Goal: Task Accomplishment & Management: Use online tool/utility

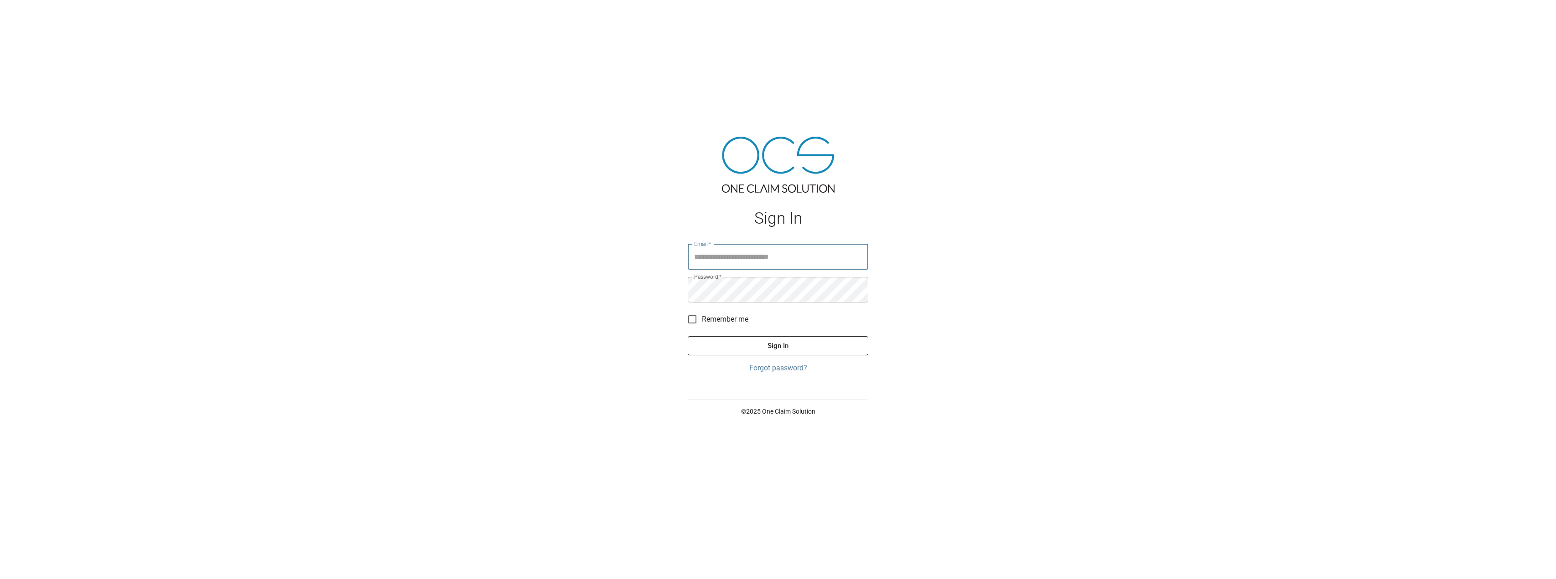
type input "**********"
click at [776, 350] on button "Sign In" at bounding box center [778, 345] width 180 height 19
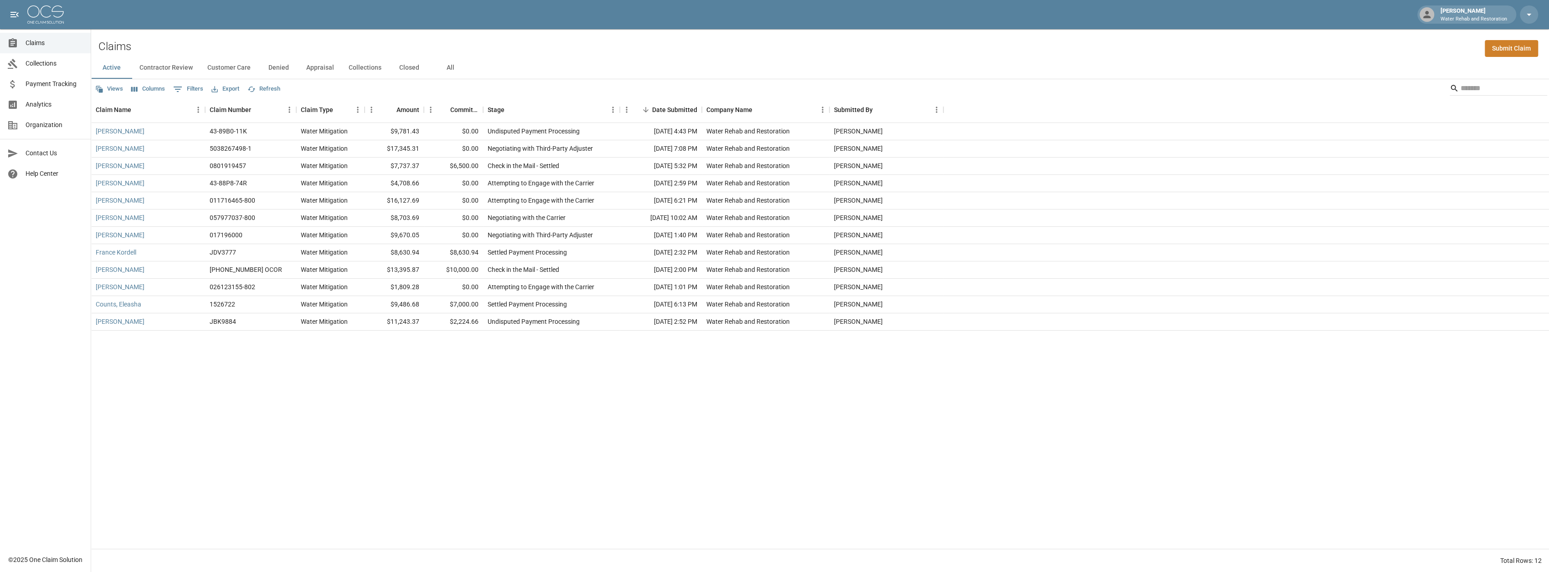
click at [451, 68] on button "All" at bounding box center [450, 68] width 41 height 22
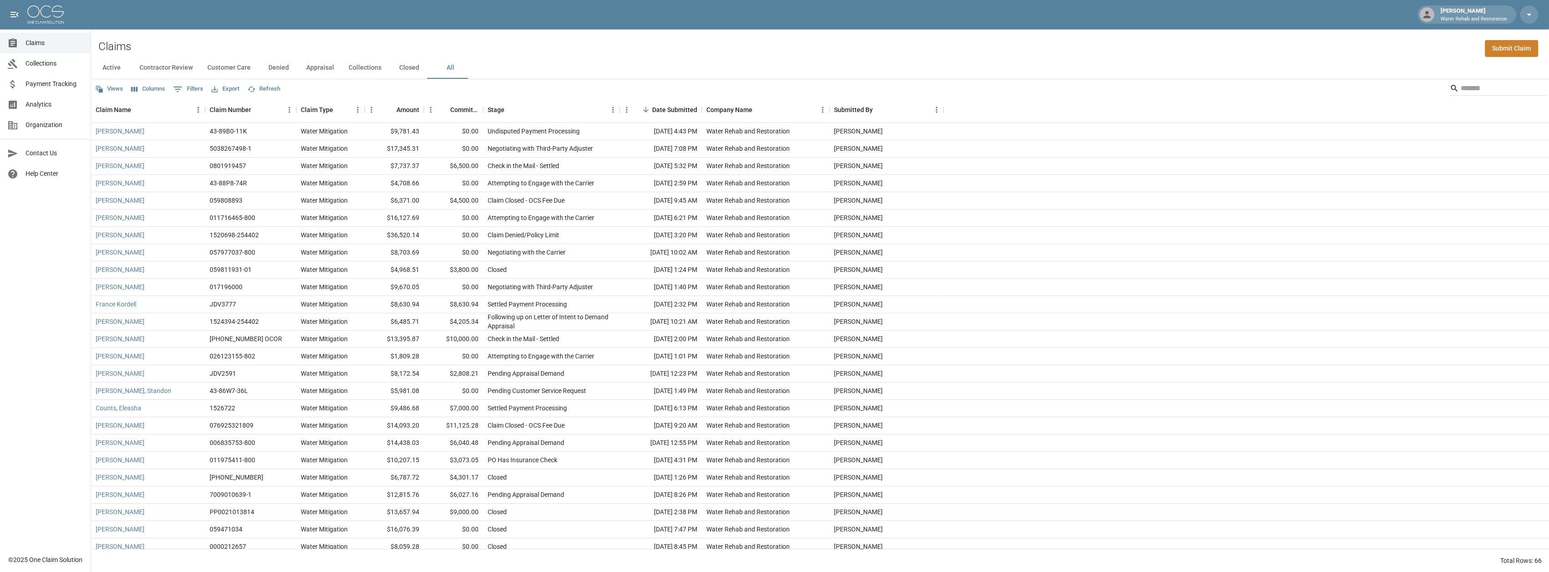
click at [226, 91] on button "Export" at bounding box center [225, 89] width 32 height 14
click at [242, 126] on li "Download as Excel" at bounding box center [247, 124] width 76 height 16
click at [32, 102] on span "Analytics" at bounding box center [55, 105] width 58 height 10
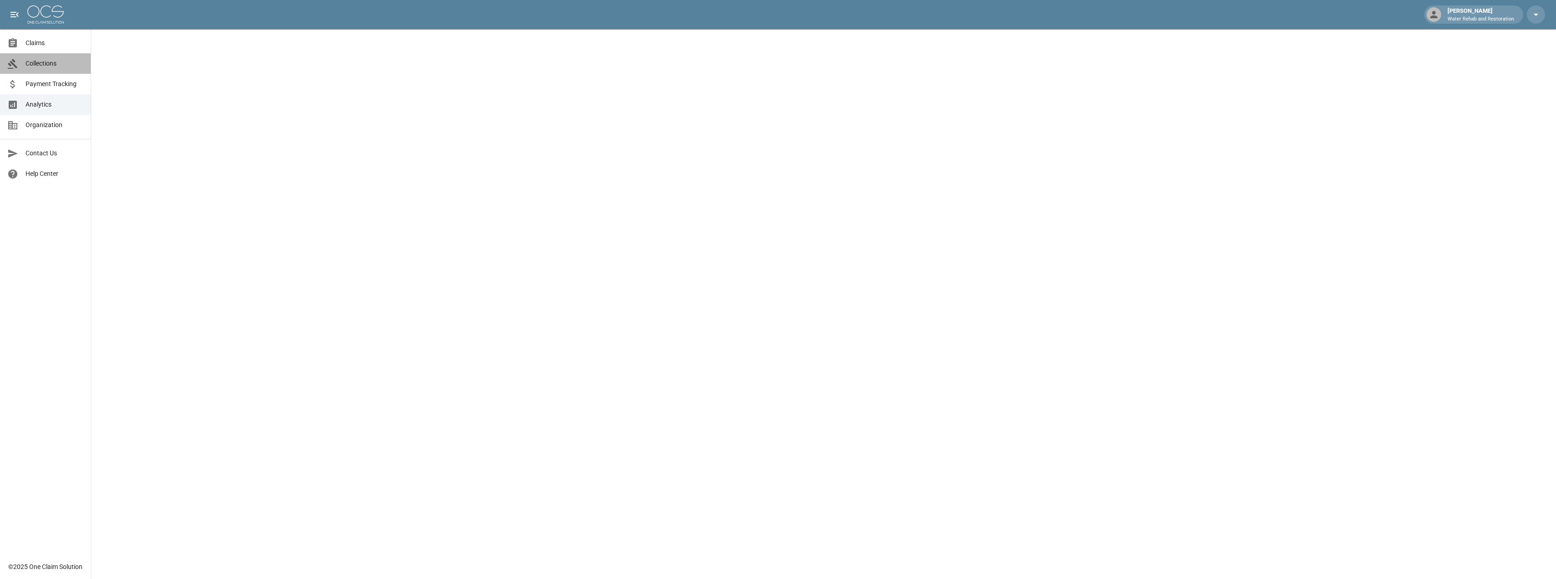
click at [41, 63] on span "Collections" at bounding box center [55, 64] width 58 height 10
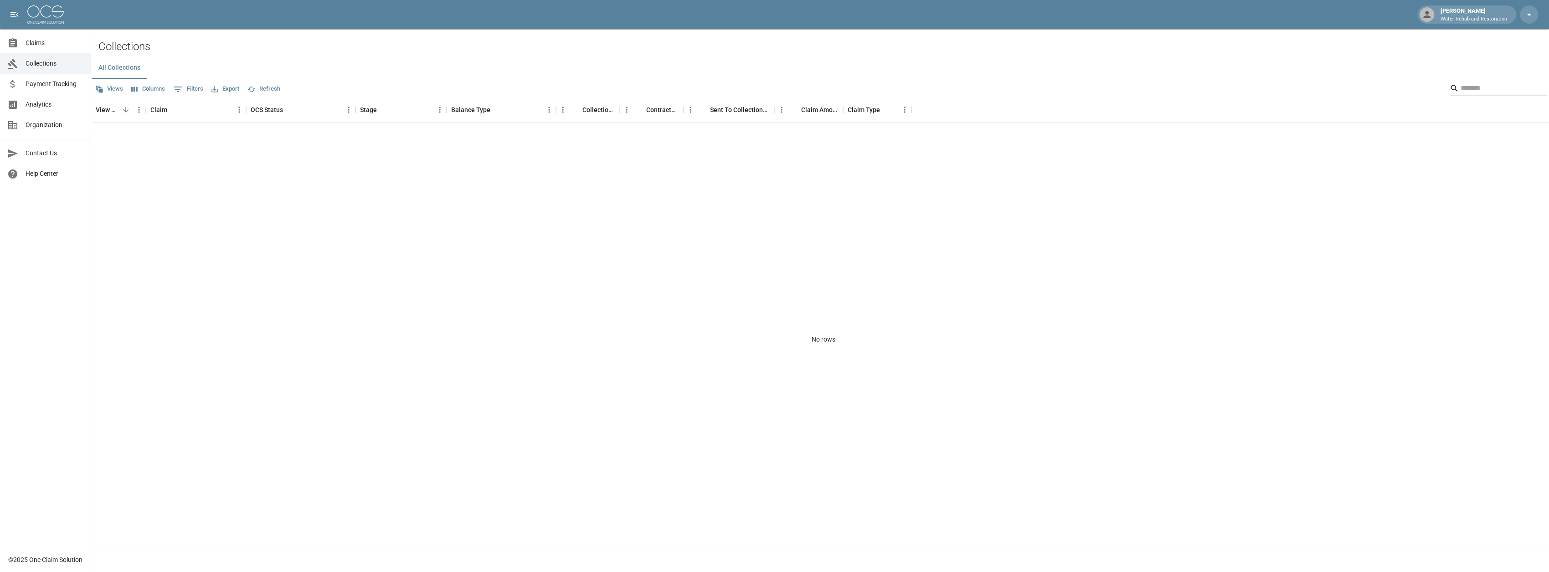
click at [33, 42] on span "Claims" at bounding box center [55, 43] width 58 height 10
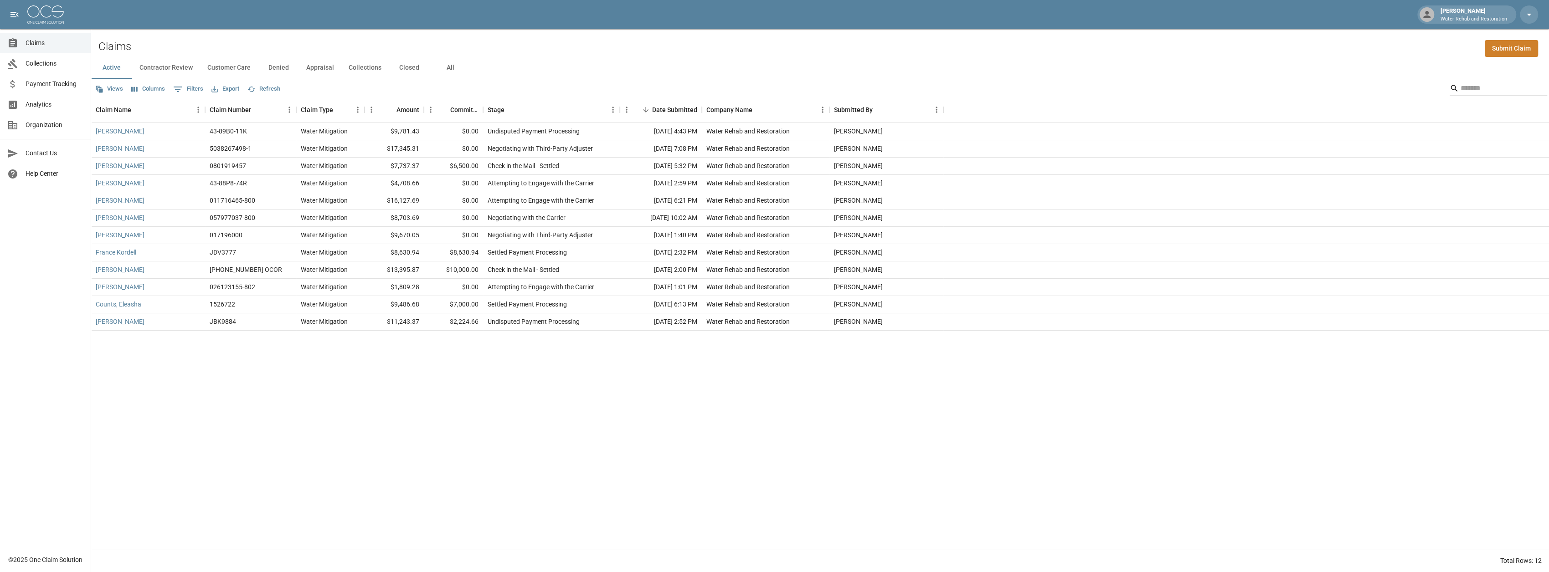
click at [325, 73] on button "Appraisal" at bounding box center [320, 68] width 42 height 22
